Goal: Task Accomplishment & Management: Use online tool/utility

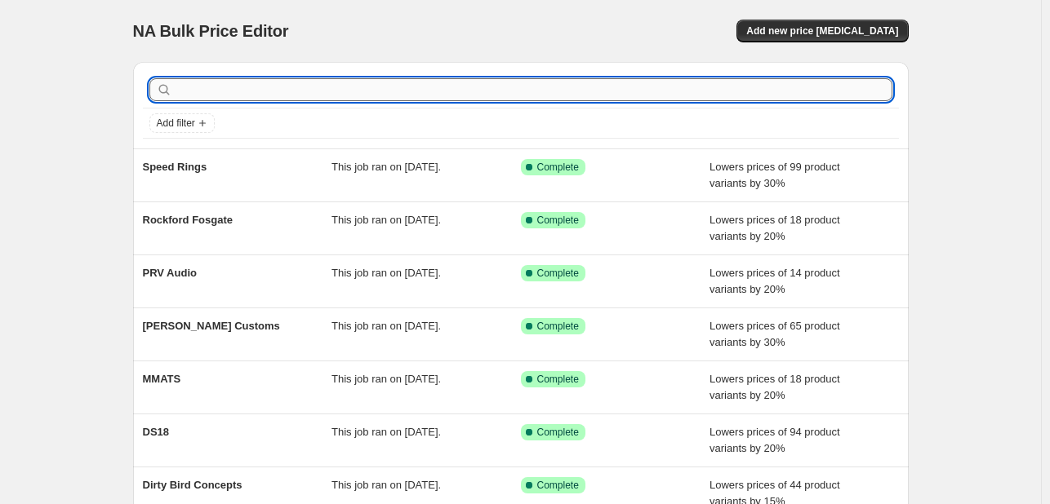
click at [373, 100] on input "text" at bounding box center [533, 89] width 717 height 23
type input "db"
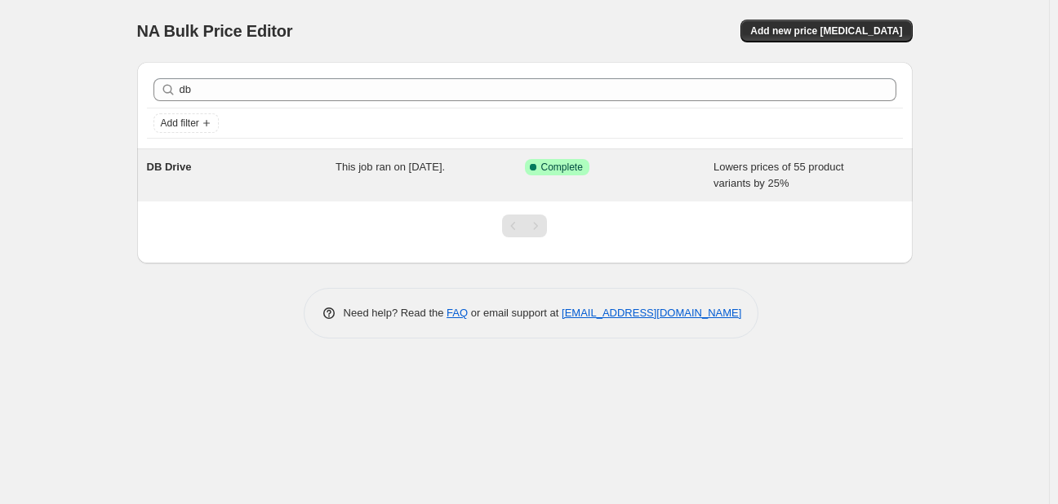
click at [241, 166] on div "DB Drive" at bounding box center [241, 175] width 189 height 33
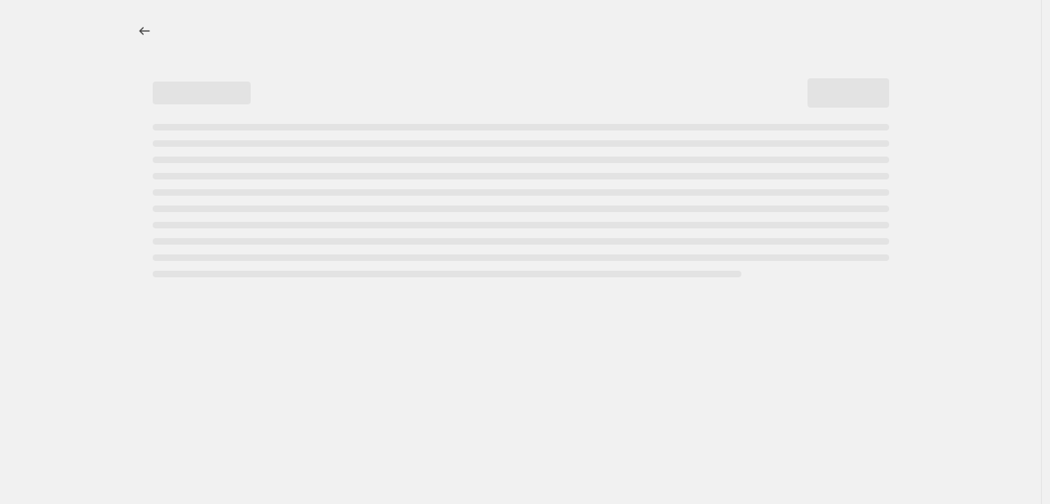
select select "percentage"
select select "vendor"
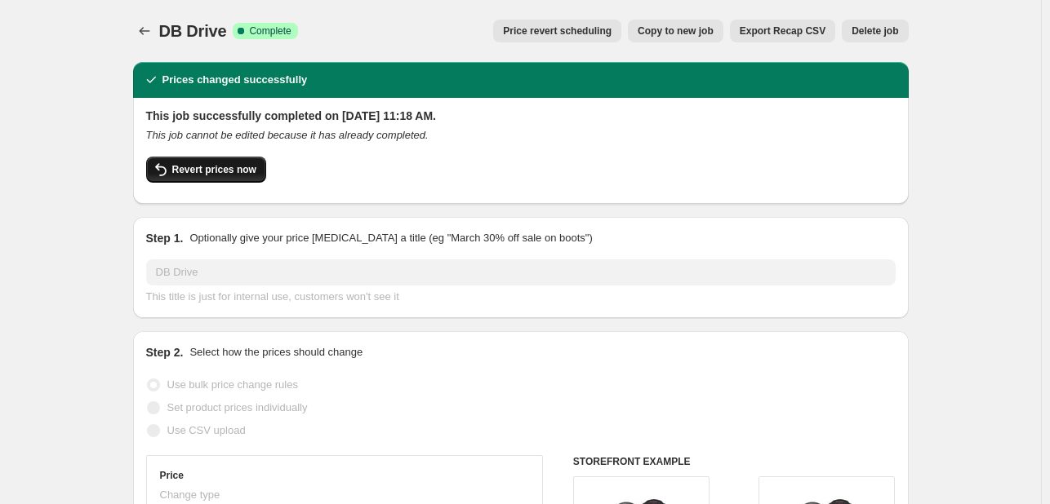
click at [166, 171] on icon "button" at bounding box center [161, 170] width 20 height 20
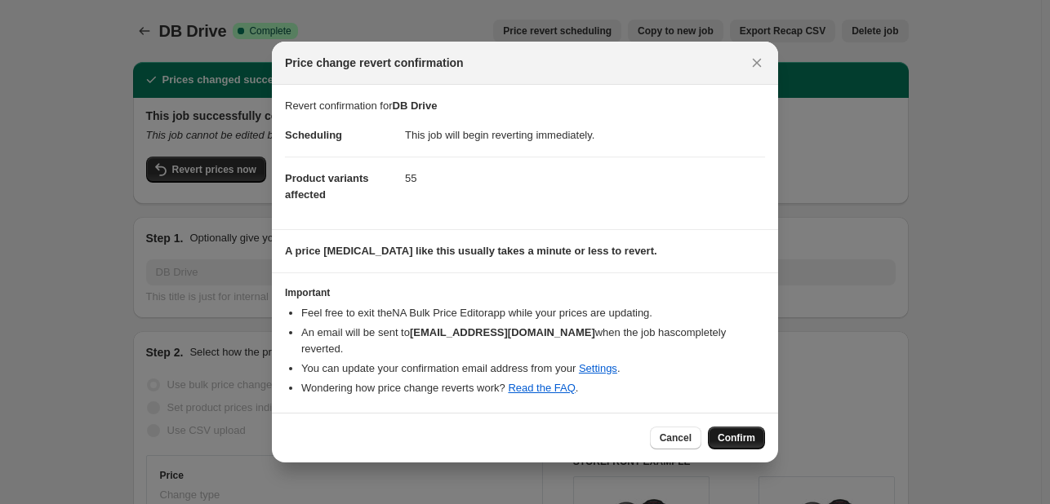
click at [752, 437] on span "Confirm" at bounding box center [736, 438] width 38 height 13
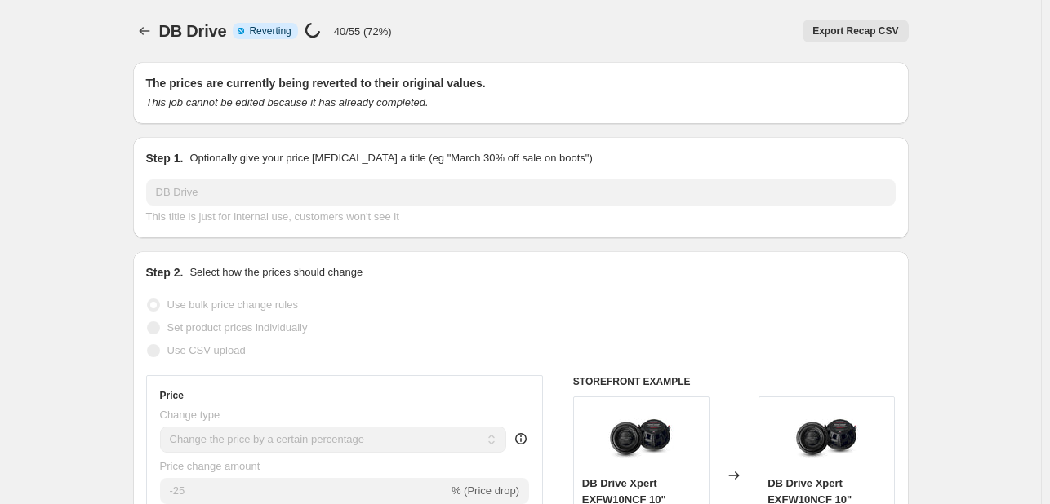
select select "percentage"
select select "vendor"
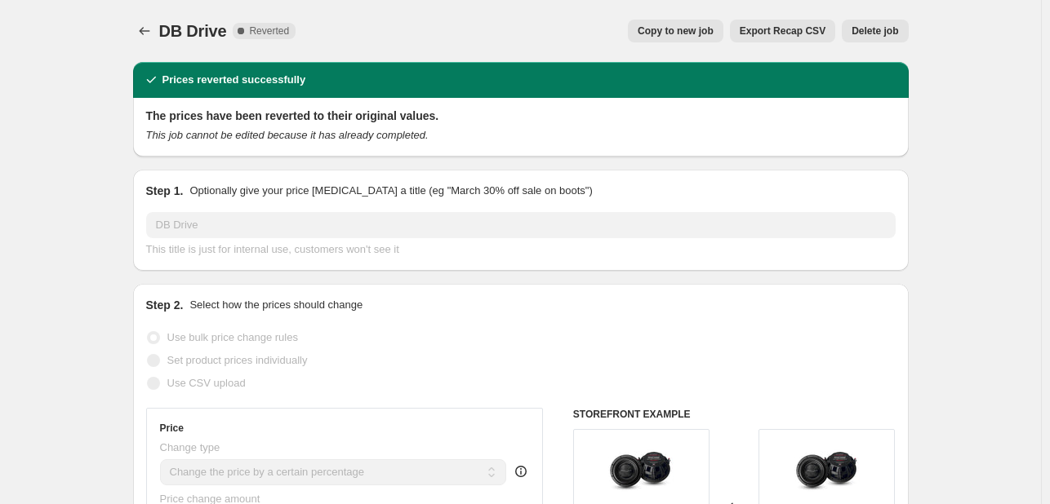
click at [723, 33] on button "Copy to new job" at bounding box center [675, 31] width 95 height 23
select select "percentage"
select select "vendor"
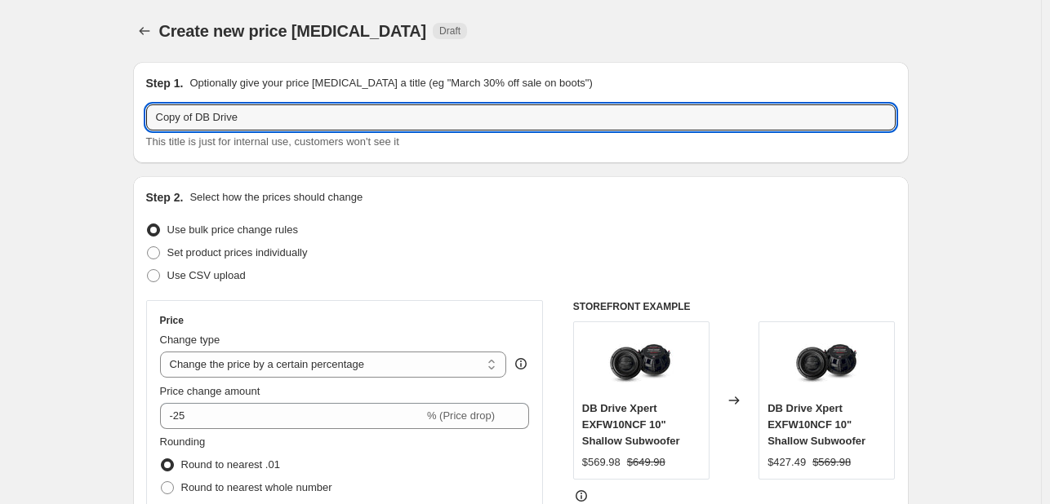
drag, startPoint x: 199, startPoint y: 120, endPoint x: 89, endPoint y: 112, distance: 110.5
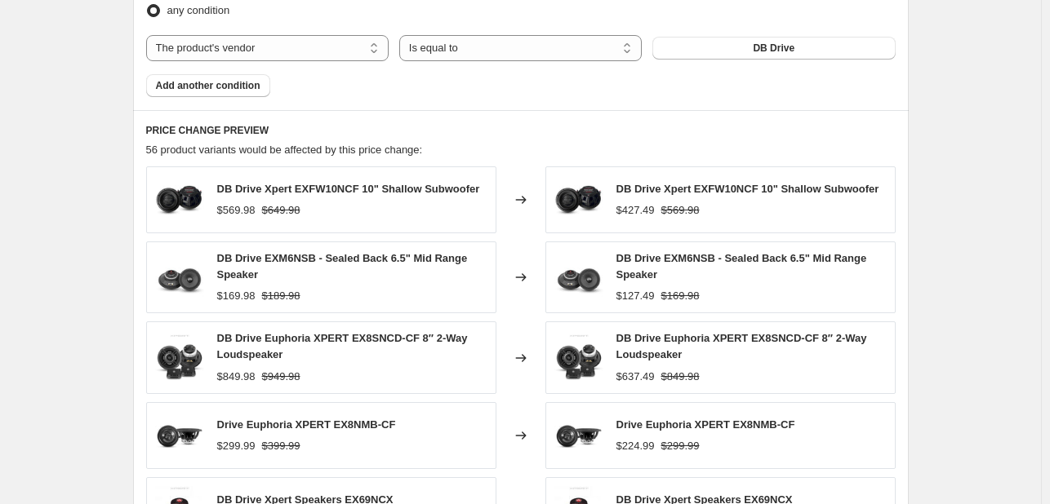
scroll to position [1320, 0]
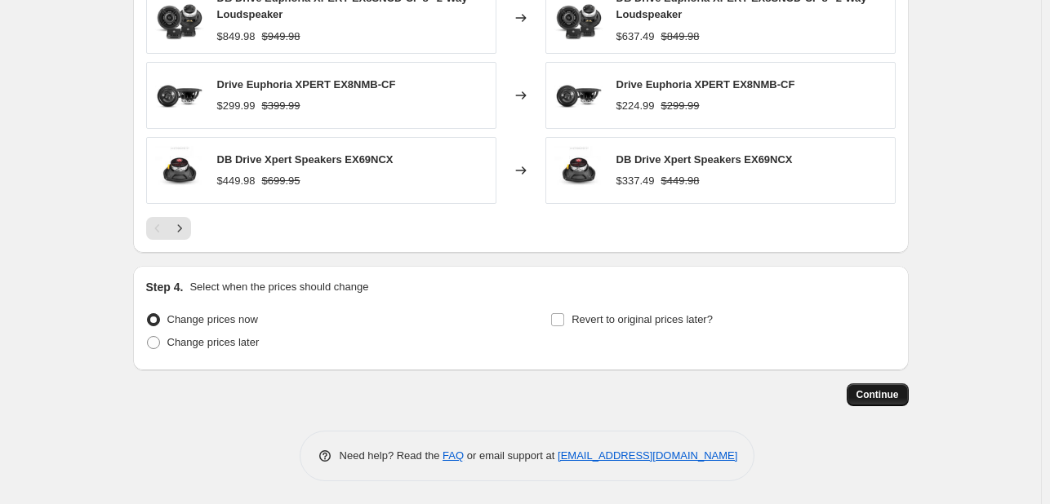
type input "DB Drive"
click at [880, 400] on button "Continue" at bounding box center [877, 395] width 62 height 23
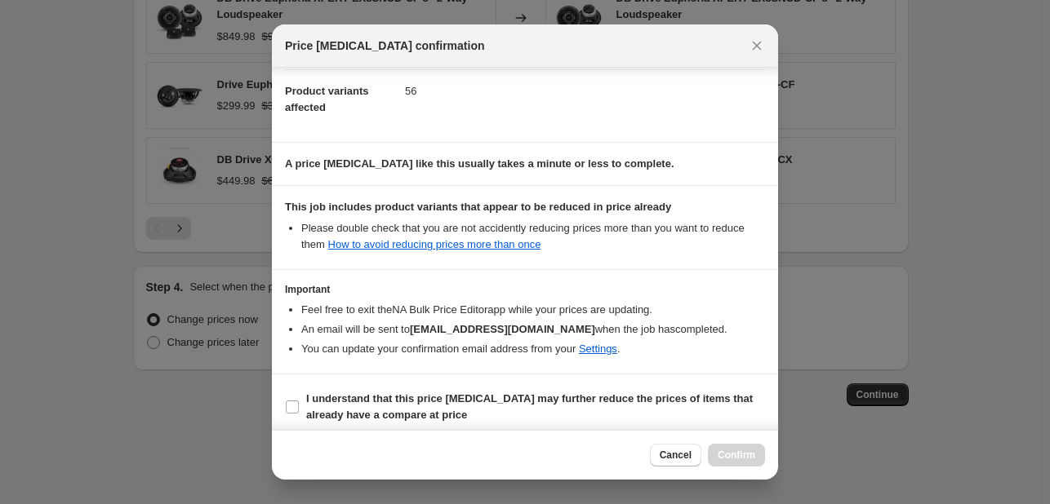
scroll to position [181, 0]
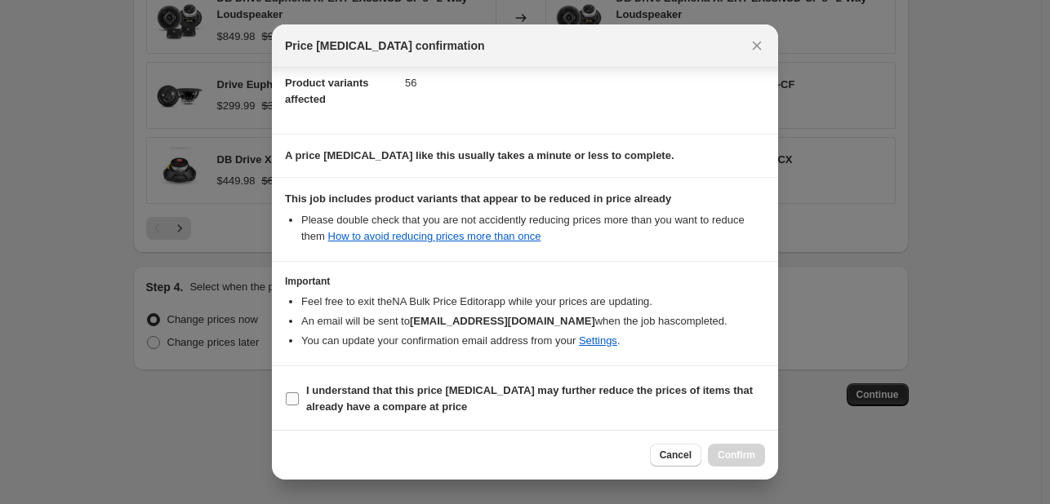
click at [467, 385] on b "I understand that this price [MEDICAL_DATA] may further reduce the prices of it…" at bounding box center [529, 398] width 446 height 29
click at [299, 393] on input "I understand that this price [MEDICAL_DATA] may further reduce the prices of it…" at bounding box center [292, 399] width 13 height 13
checkbox input "true"
click at [742, 464] on button "Confirm" at bounding box center [736, 455] width 57 height 23
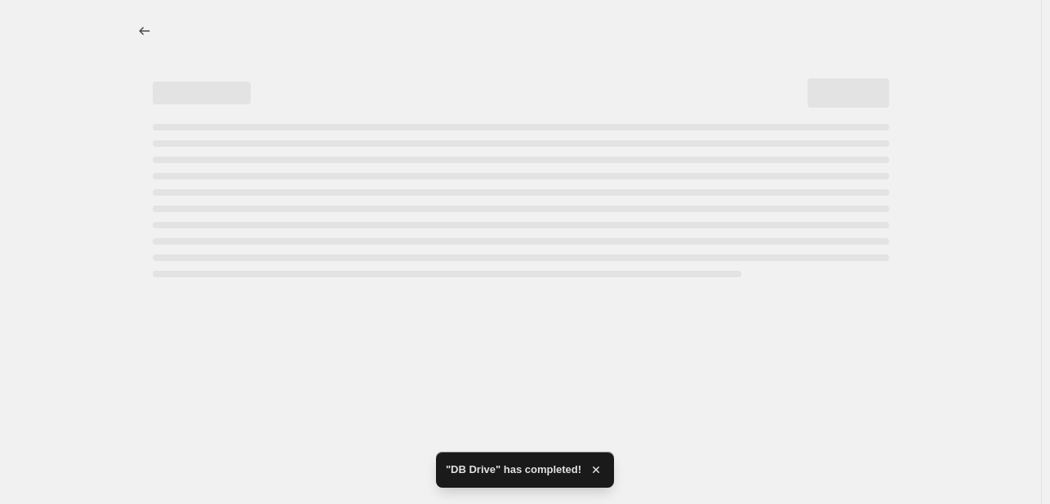
select select "percentage"
select select "vendor"
